Goal: Navigation & Orientation: Locate item on page

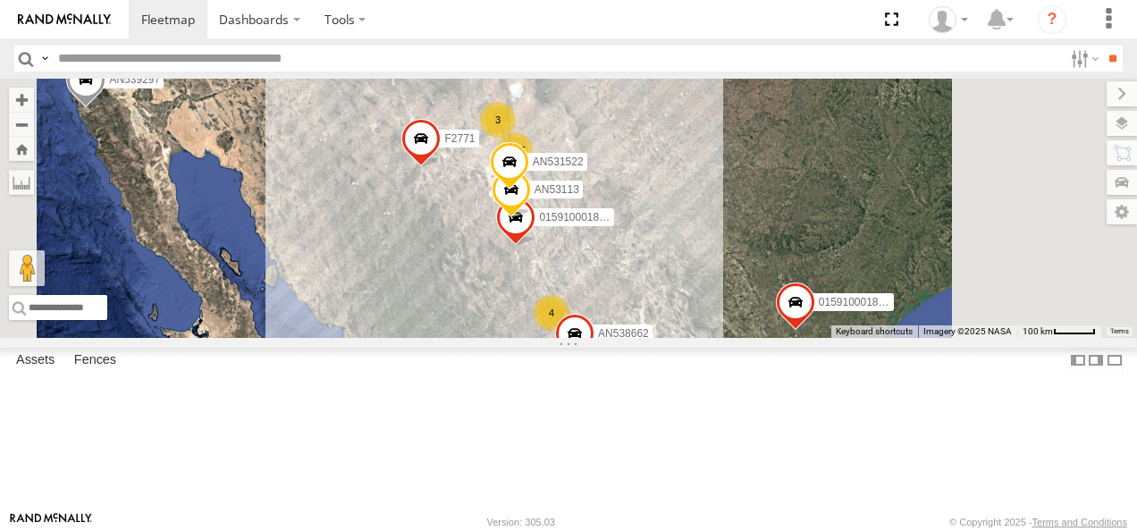
drag, startPoint x: 819, startPoint y: 271, endPoint x: 717, endPoint y: 358, distance: 133.8
click at [715, 338] on div "AN539297 AN57175 AN531651 015910001811580 AN530017 F2771 1195 38 17 4 3 4 AN535…" at bounding box center [568, 208] width 1137 height 259
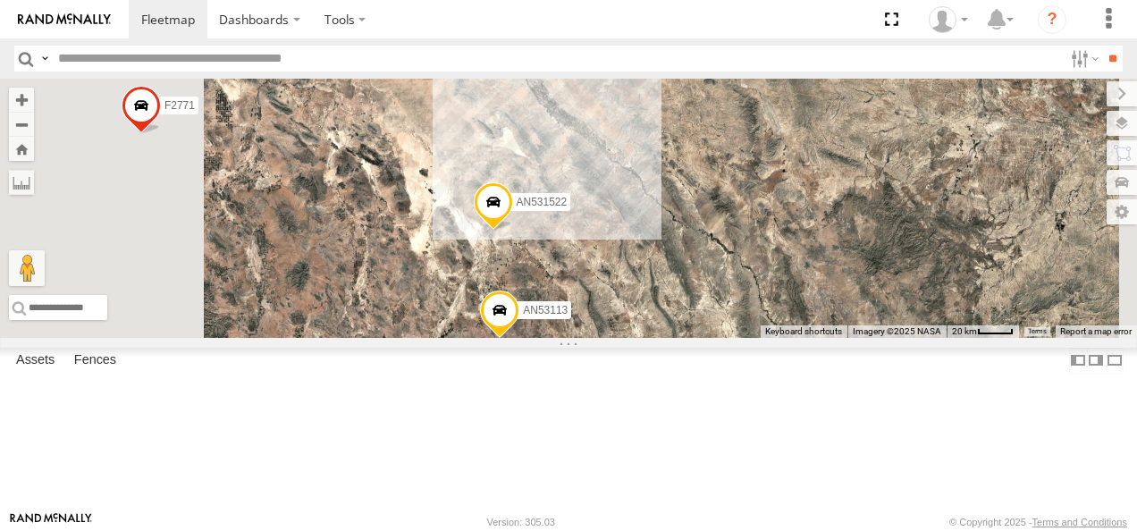
drag, startPoint x: 751, startPoint y: 191, endPoint x: 752, endPoint y: 468, distance: 277.1
click at [752, 338] on div "AN539297 AN57175 AN531651 015910001811580 AN530017 F2771 AN535203 AN53113 01591…" at bounding box center [568, 208] width 1137 height 259
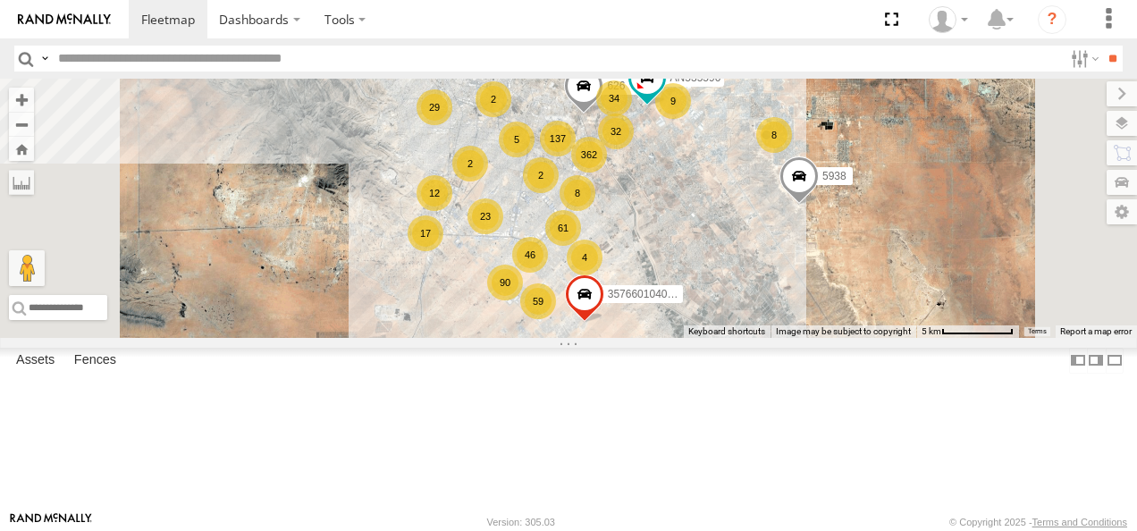
click at [604, 324] on span at bounding box center [584, 299] width 39 height 48
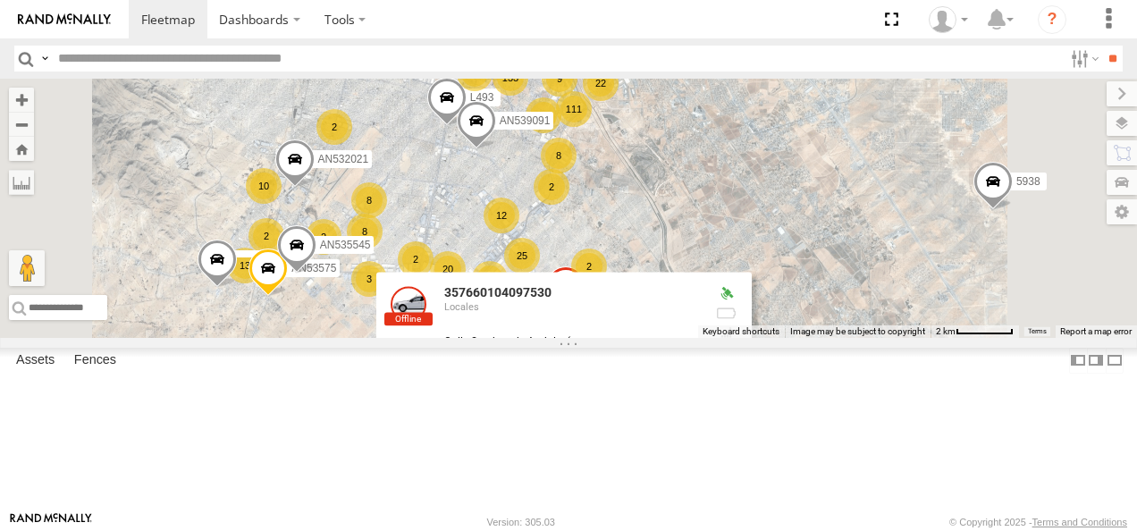
click at [995, 338] on div "AN539297 AN57175 AN531651 015910001811580 AN530017 F2771 AN535203 AN53113 01591…" at bounding box center [568, 208] width 1137 height 259
click at [978, 338] on div "AN539297 AN57175 AN531651 015910001811580 AN530017 F2771 AN535203 AN53113 01591…" at bounding box center [568, 208] width 1137 height 259
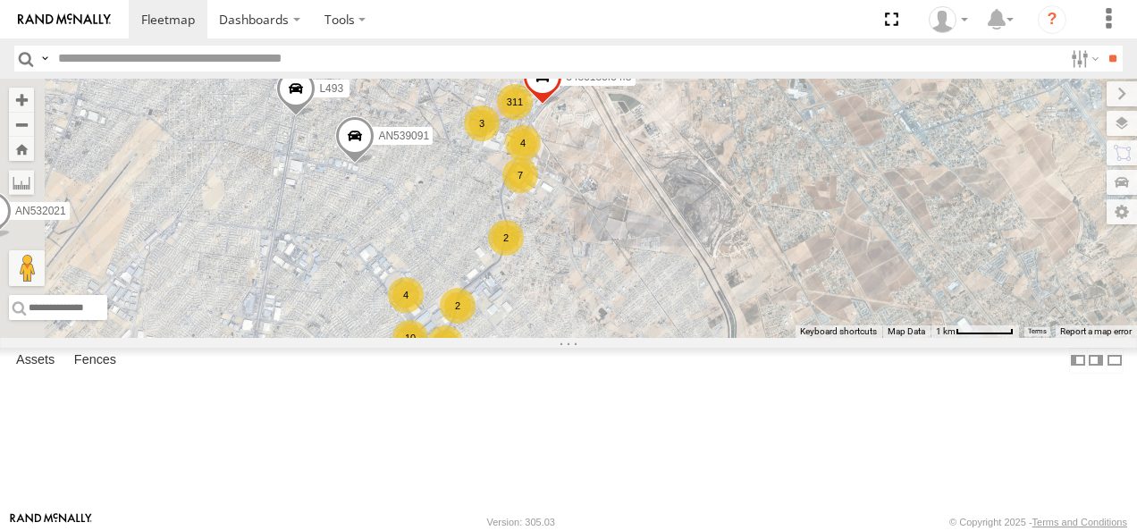
drag, startPoint x: 871, startPoint y: 311, endPoint x: 935, endPoint y: 447, distance: 150.0
click at [935, 338] on div "AN539297 AN57175 AN531651 015910001811580 AN530017 F2771 AN535203 AN53113 01591…" at bounding box center [568, 208] width 1137 height 259
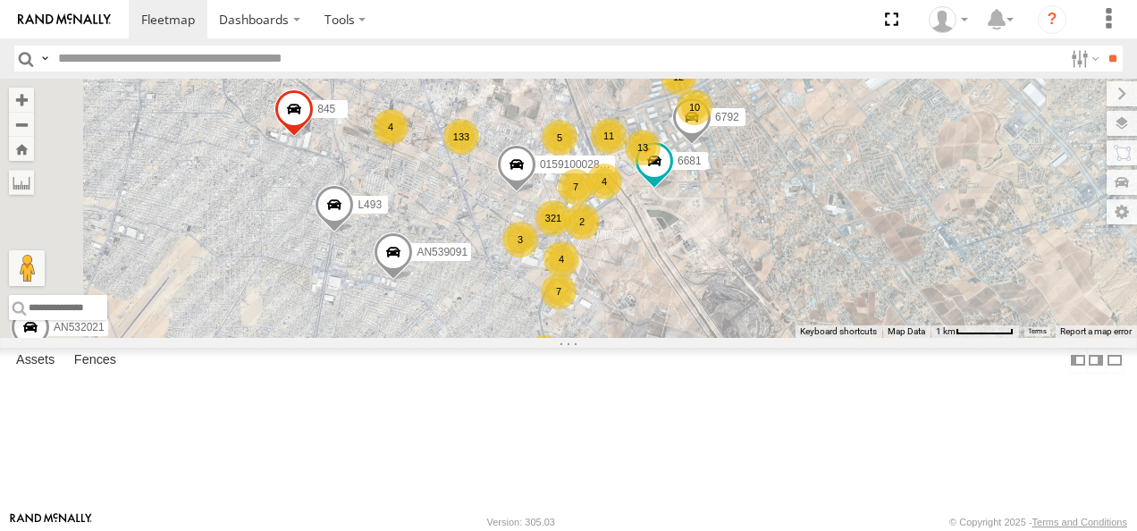
drag, startPoint x: 877, startPoint y: 302, endPoint x: 899, endPoint y: 379, distance: 80.1
click at [908, 338] on div "AN539297 AN57175 AN531651 015910001811580 AN530017 F2771 AN535203 AN53113 01591…" at bounding box center [568, 208] width 1137 height 259
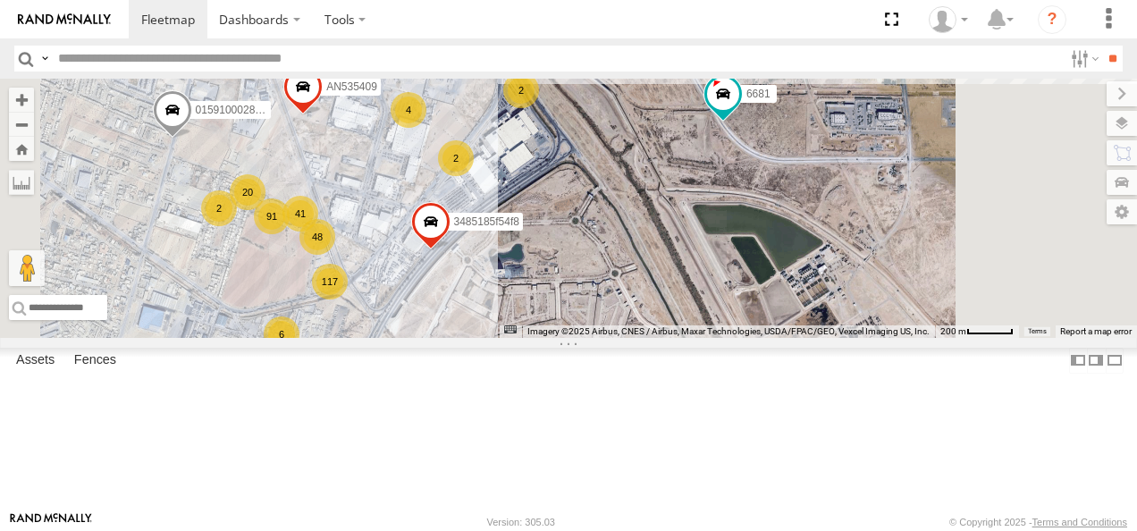
drag, startPoint x: 840, startPoint y: 301, endPoint x: 805, endPoint y: 455, distance: 157.6
click at [812, 338] on div "AN539297 AN57175 AN531651 015910001811580 AN530017 F2771 AN535203 AN53113 01591…" at bounding box center [568, 208] width 1137 height 259
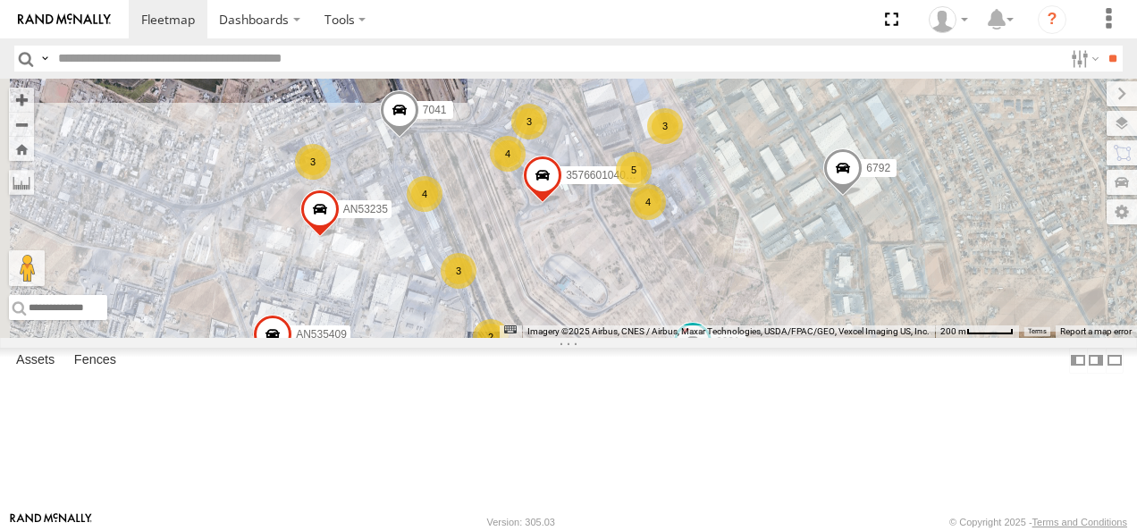
drag, startPoint x: 729, startPoint y: 377, endPoint x: 803, endPoint y: 477, distance: 124.1
click at [805, 338] on div "AN539297 AN57175 AN531651 015910001811580 AN530017 F2771 AN535203 AN53113 01591…" at bounding box center [568, 208] width 1137 height 259
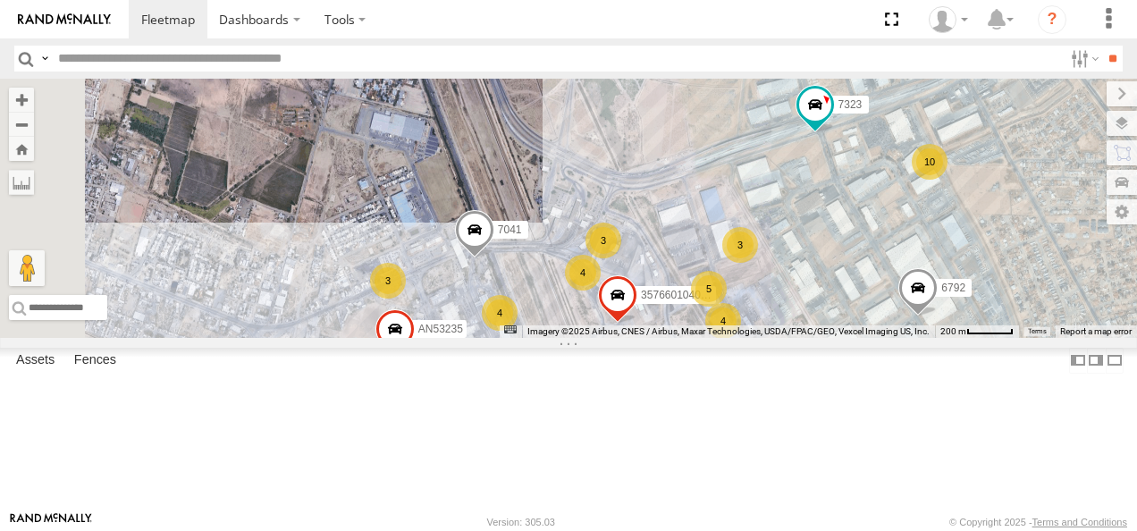
drag, startPoint x: 778, startPoint y: 393, endPoint x: 790, endPoint y: 405, distance: 17.1
click at [790, 338] on div "AN539297 AN57175 AN531651 015910001811580 AN530017 F2771 AN535203 AN53113 01591…" at bounding box center [568, 208] width 1137 height 259
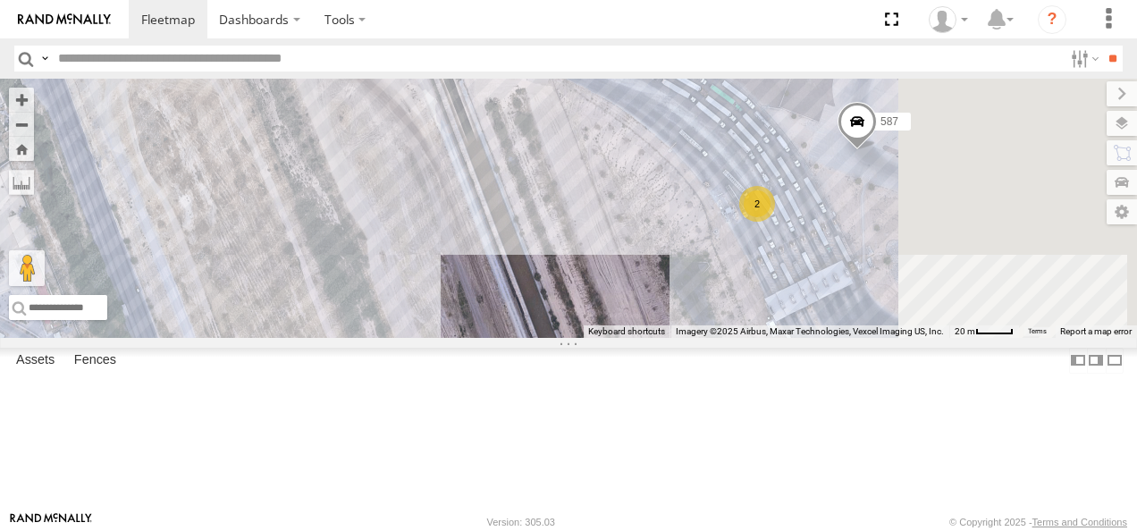
drag, startPoint x: 887, startPoint y: 324, endPoint x: 688, endPoint y: 338, distance: 198.9
click at [733, 338] on div "AN539297 AN57175 AN531651 015910001811580 AN530017 F2771 AN535203 AN53113 01591…" at bounding box center [568, 208] width 1137 height 259
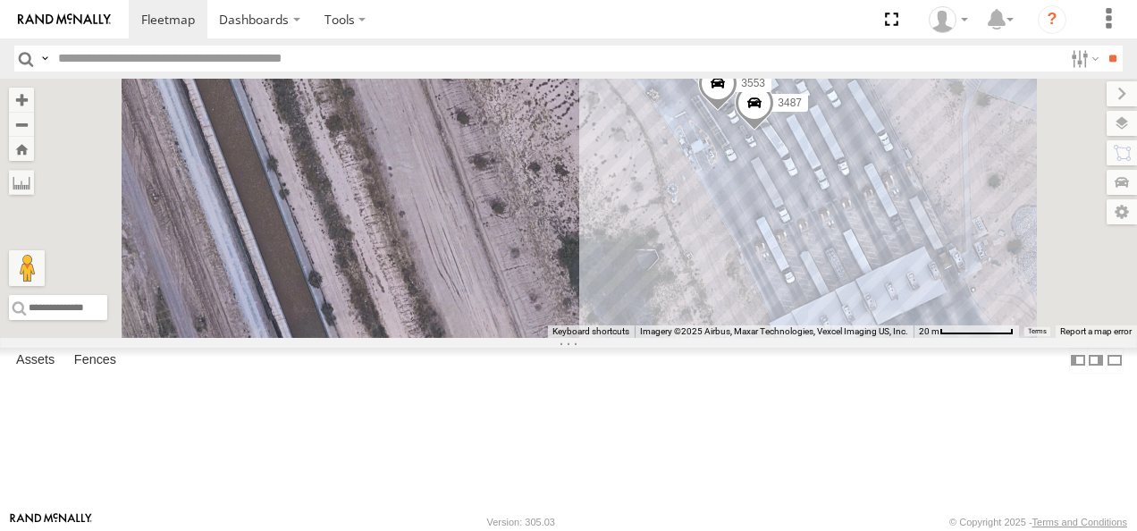
drag, startPoint x: 831, startPoint y: 272, endPoint x: 781, endPoint y: 311, distance: 63.7
click at [781, 311] on div "AN539297 AN57175 AN531651 015910001811580 AN530017 F2771 AN535203 AN53113 01591…" at bounding box center [568, 208] width 1137 height 259
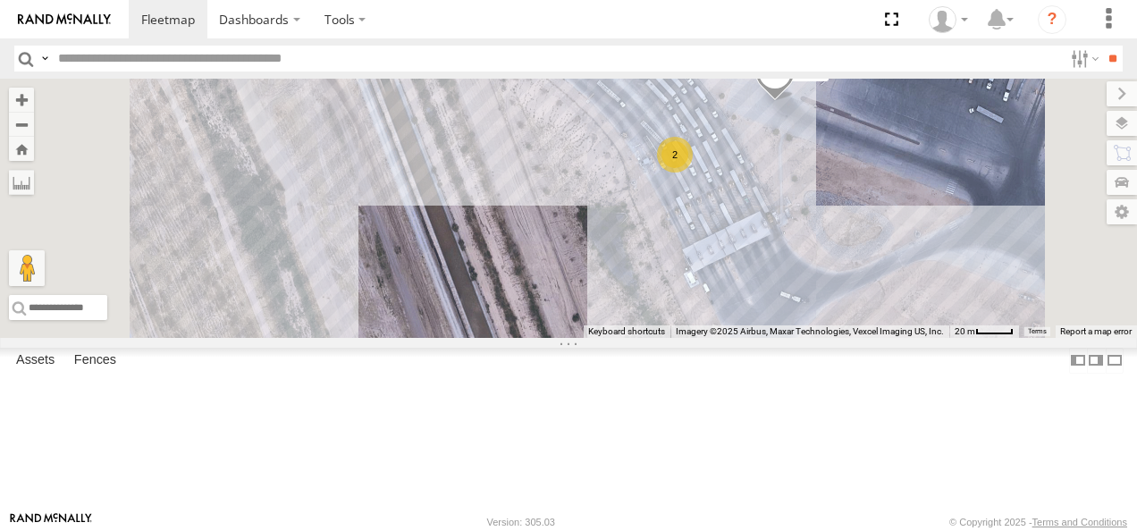
drag, startPoint x: 792, startPoint y: 243, endPoint x: 799, endPoint y: 257, distance: 16.0
click at [799, 257] on div "AN539297 AN57175 AN531651 015910001811580 AN530017 F2771 AN535203 AN53113 01591…" at bounding box center [568, 208] width 1137 height 259
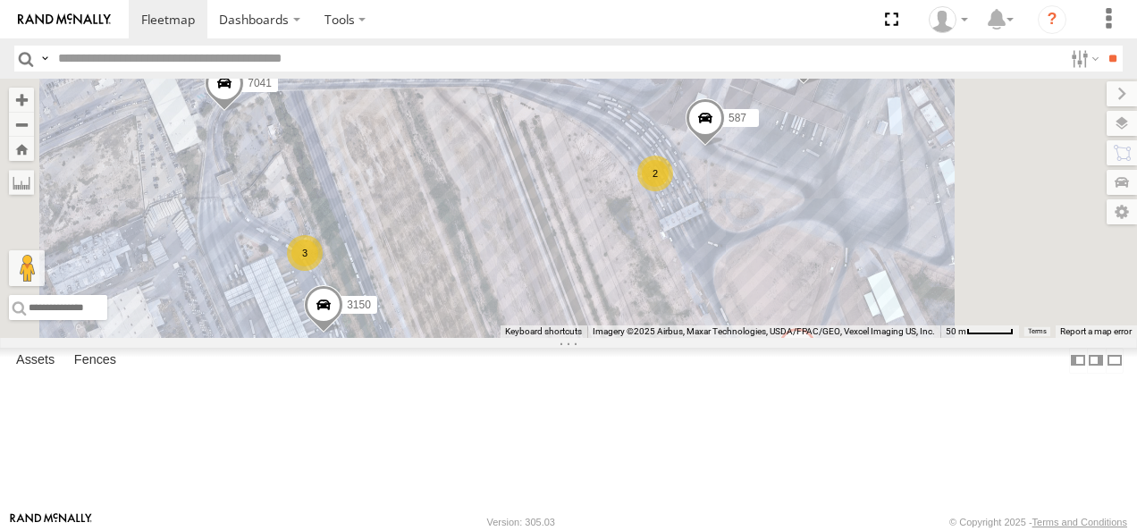
drag, startPoint x: 751, startPoint y: 263, endPoint x: 781, endPoint y: 260, distance: 30.5
click at [781, 260] on div "AN539297 AN57175 AN531651 015910001811580 AN530017 F2771 AN535203 AN53113 01591…" at bounding box center [568, 208] width 1137 height 259
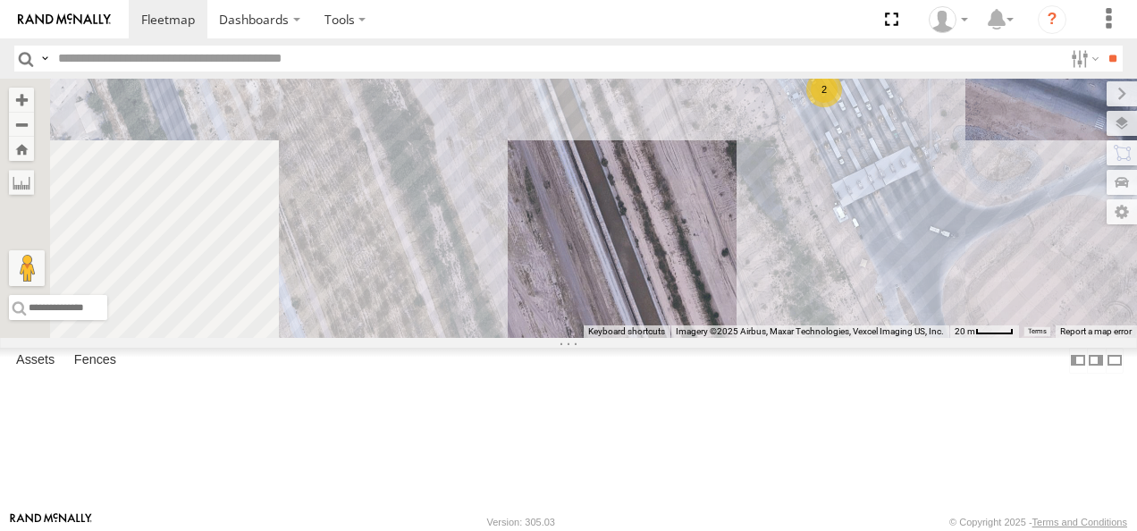
drag, startPoint x: 715, startPoint y: 282, endPoint x: 939, endPoint y: 265, distance: 224.9
click at [936, 257] on div "AN539297 AN57175 AN531651 015910001811580 AN530017 F2771 AN535203 AN53113 01591…" at bounding box center [568, 208] width 1137 height 259
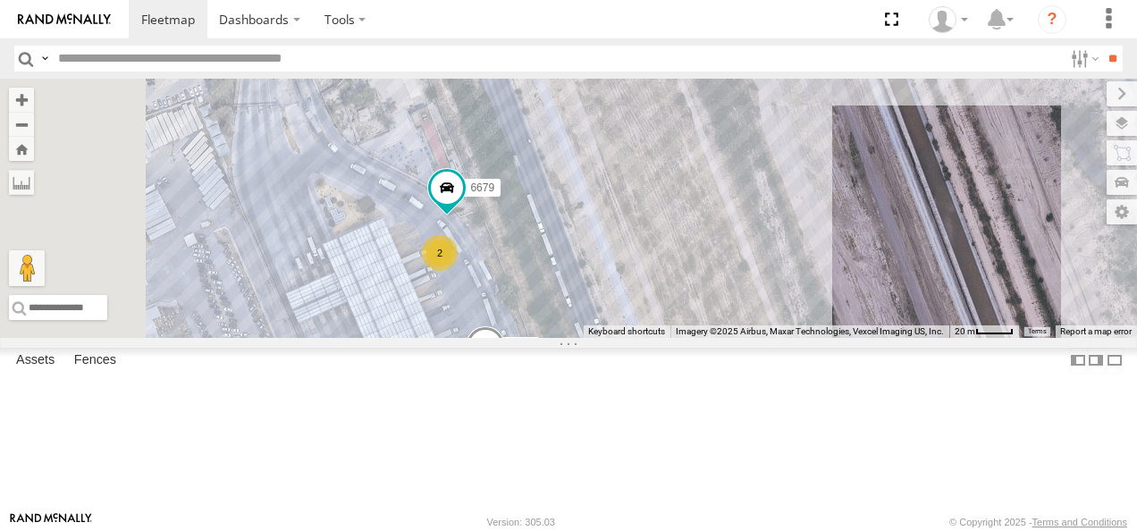
drag, startPoint x: 728, startPoint y: 282, endPoint x: 844, endPoint y: 238, distance: 123.3
click at [844, 238] on div "AN539297 AN57175 AN531651 015910001811580 AN530017 F2771 AN535203 AN53113 01591…" at bounding box center [568, 208] width 1137 height 259
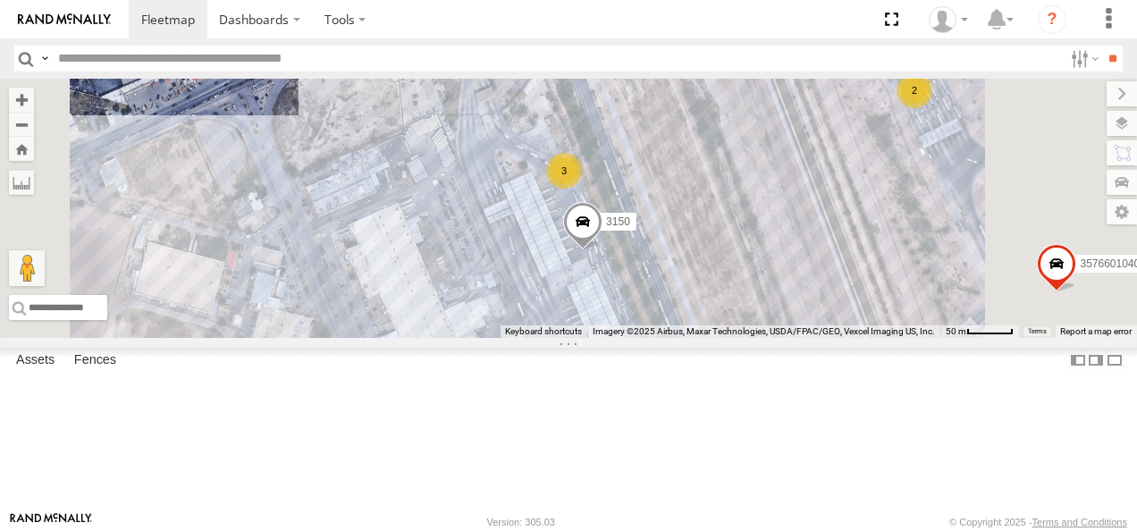
drag, startPoint x: 949, startPoint y: 204, endPoint x: 828, endPoint y: 288, distance: 147.8
click at [833, 286] on div "AN539297 AN57175 AN531651 015910001811580 AN530017 F2771 AN535203 AN53113 01591…" at bounding box center [568, 208] width 1137 height 259
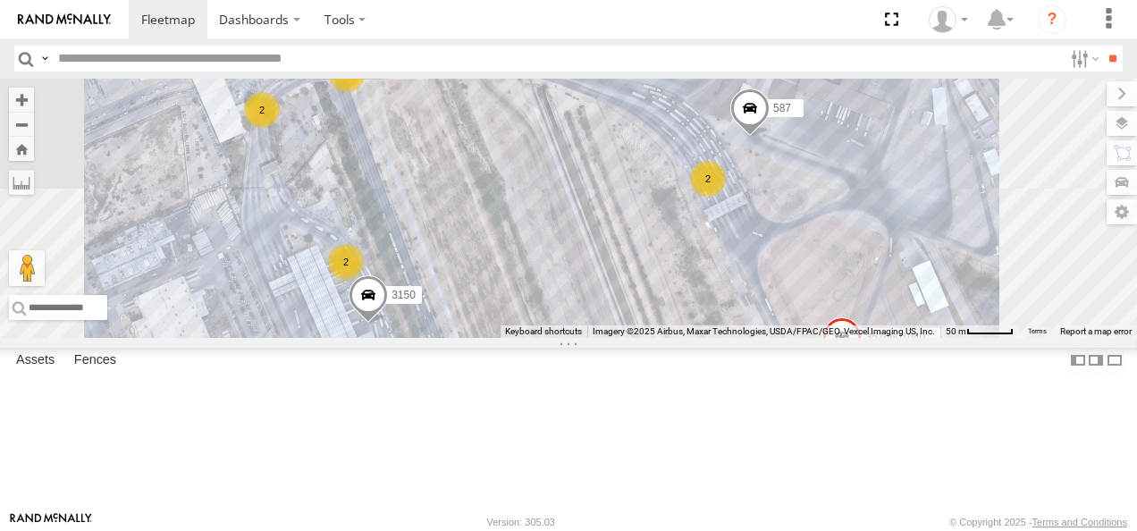
drag, startPoint x: 853, startPoint y: 344, endPoint x: 812, endPoint y: 274, distance: 81.7
click at [812, 274] on div "357660104096649 4006 AN530128 3150 AN53235 557 2 587 2 2 2 2" at bounding box center [568, 208] width 1137 height 259
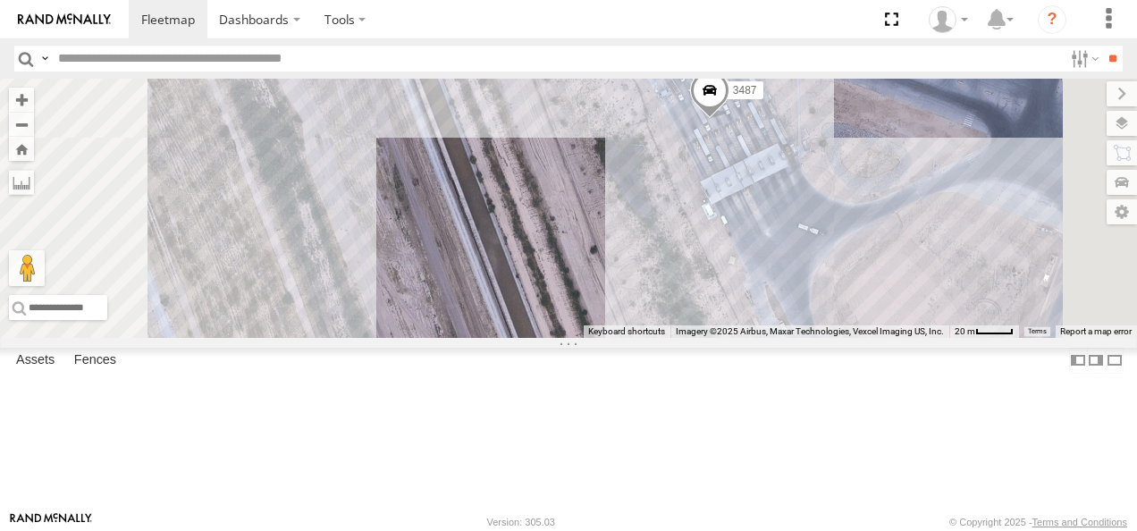
drag, startPoint x: 895, startPoint y: 277, endPoint x: 871, endPoint y: 277, distance: 24.1
click at [871, 277] on div "357660104096649 4006 AN530128 3150 AN53235 557 587 3487 3553" at bounding box center [568, 208] width 1137 height 259
